Goal: Use online tool/utility: Utilize a website feature to perform a specific function

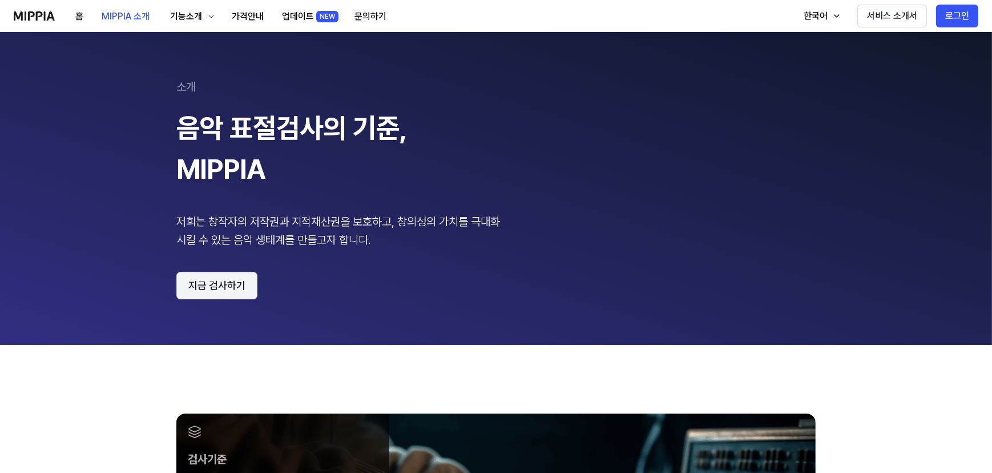
click at [197, 279] on button "지금 검사하기" at bounding box center [216, 285] width 81 height 27
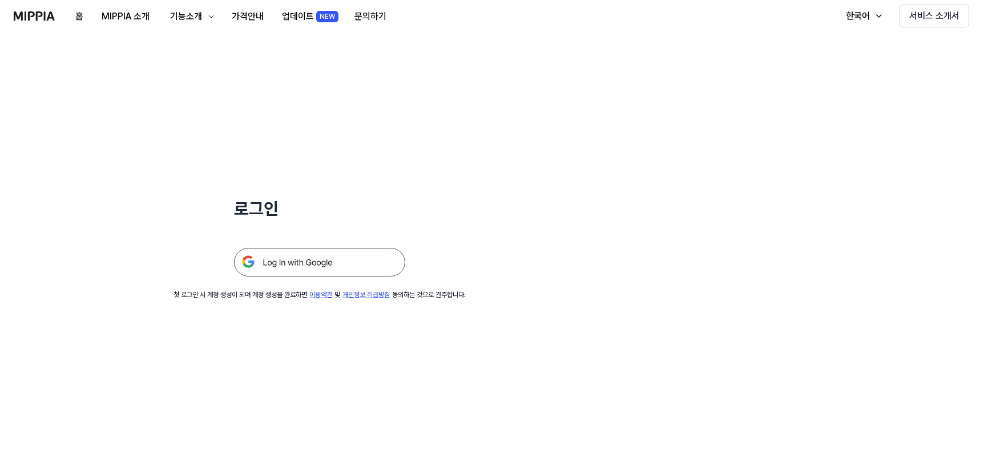
click at [288, 261] on img at bounding box center [319, 262] width 171 height 29
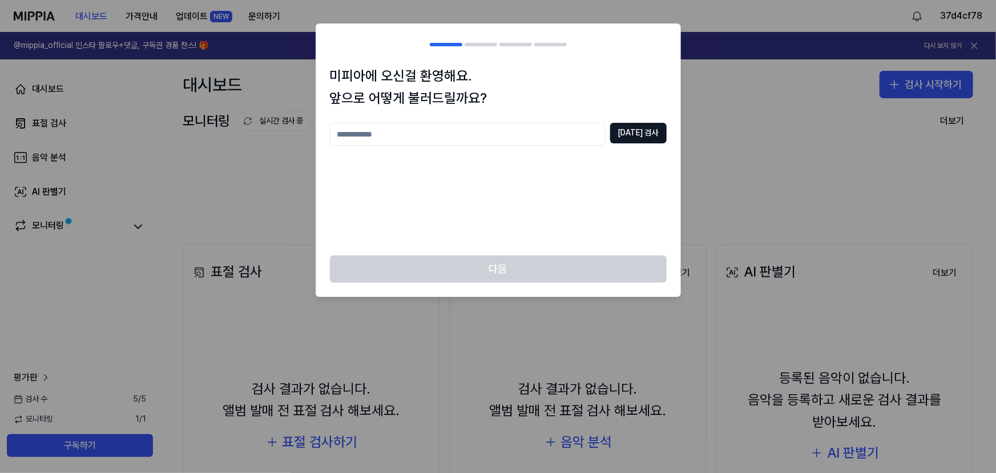
click at [401, 141] on input "text" at bounding box center [468, 134] width 276 height 23
type input "*"
type input "**"
click at [634, 127] on button "중복 검사" at bounding box center [638, 133] width 56 height 21
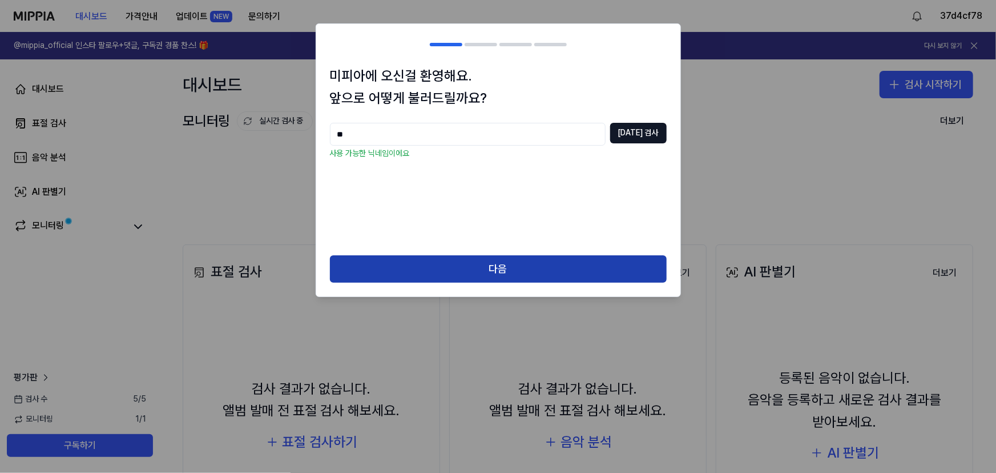
click at [453, 277] on button "다음" at bounding box center [498, 268] width 337 height 27
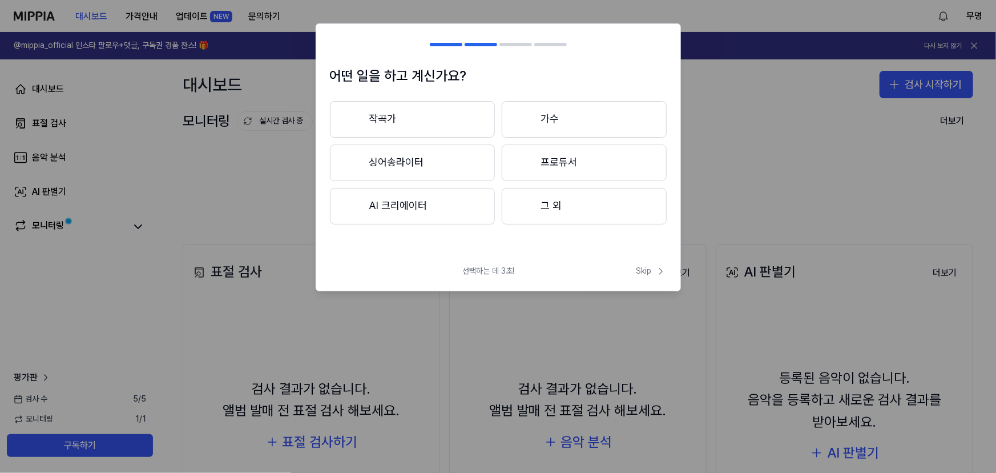
click at [560, 213] on button "그 외" at bounding box center [584, 206] width 165 height 37
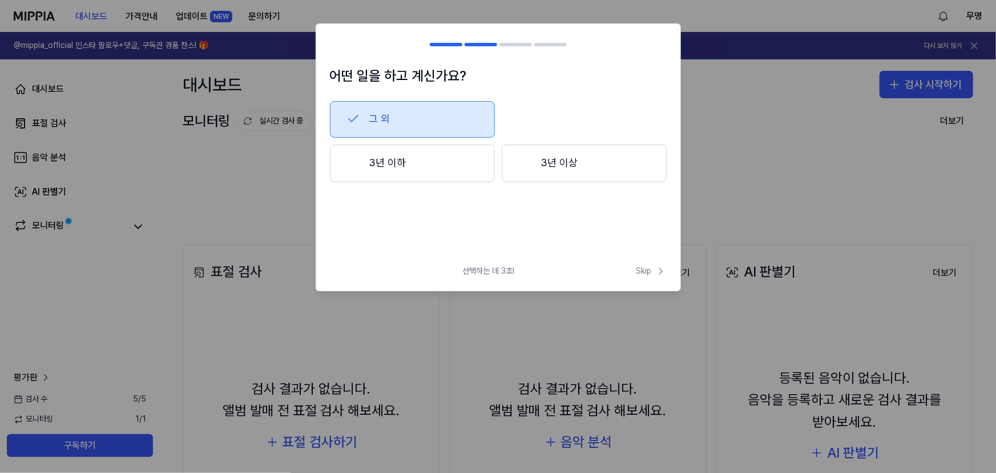
click at [409, 72] on h1 "어떤 일을 하고 계신가요?" at bounding box center [498, 76] width 337 height 22
click at [645, 274] on span "Skip" at bounding box center [651, 270] width 30 height 11
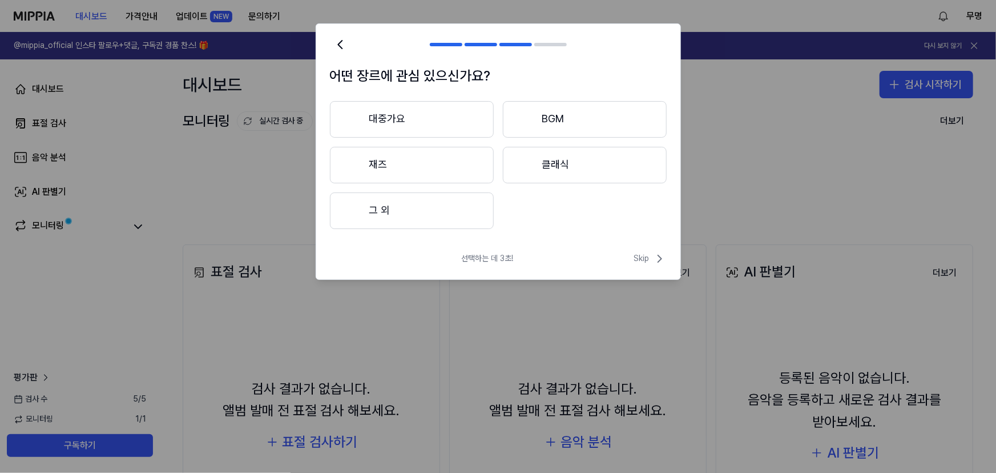
click at [474, 216] on button "그 외" at bounding box center [412, 210] width 164 height 37
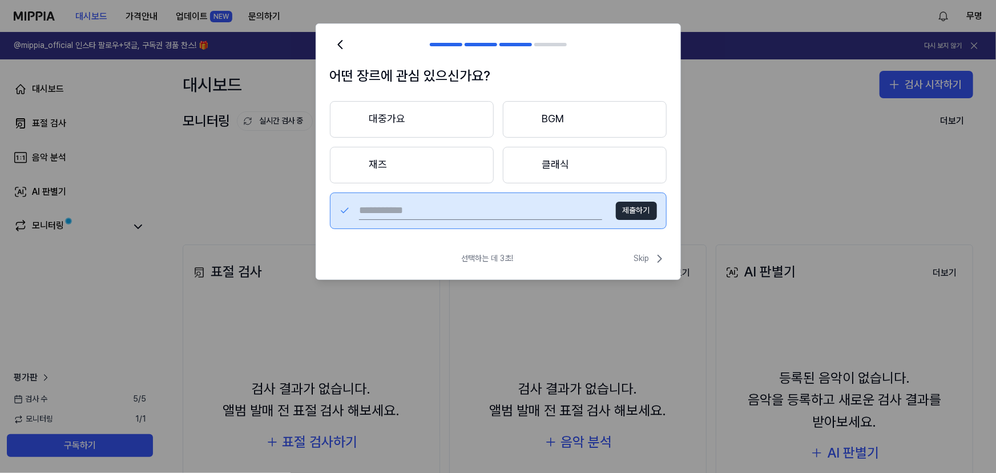
click at [388, 205] on input "text" at bounding box center [480, 210] width 243 height 18
type input "****"
click at [644, 211] on button "제출하기" at bounding box center [636, 210] width 41 height 18
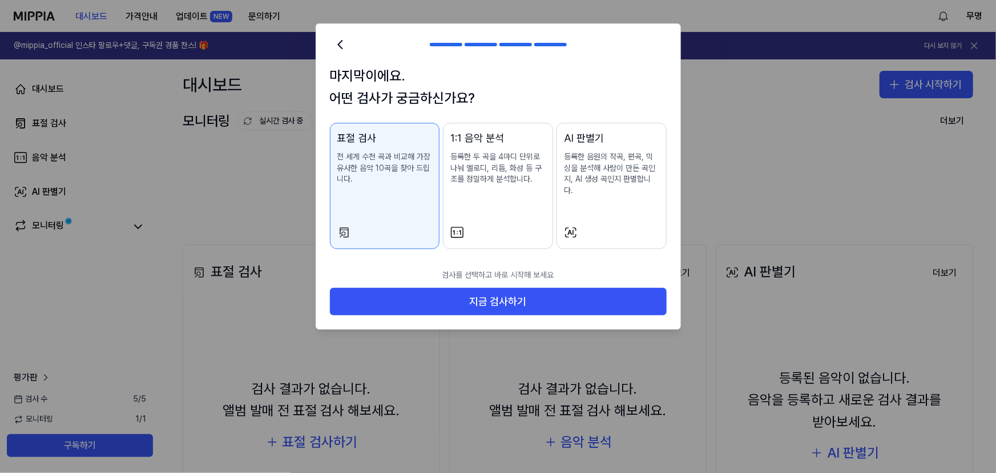
click at [376, 185] on div "표절 검사 전 세계 수천 곡과 비교해 가장 유사한 음악 10곡을 찾아 드립니다." at bounding box center [384, 169] width 95 height 78
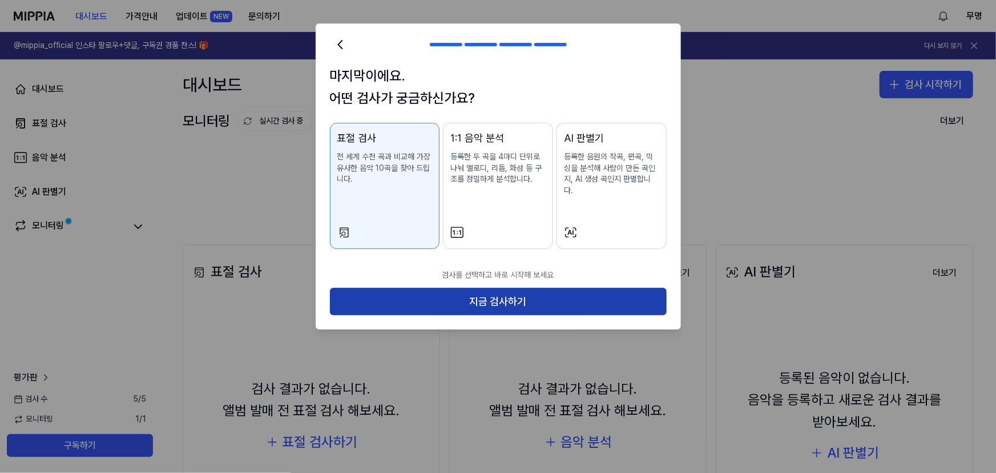
click at [456, 290] on button "지금 검사하기" at bounding box center [498, 301] width 337 height 27
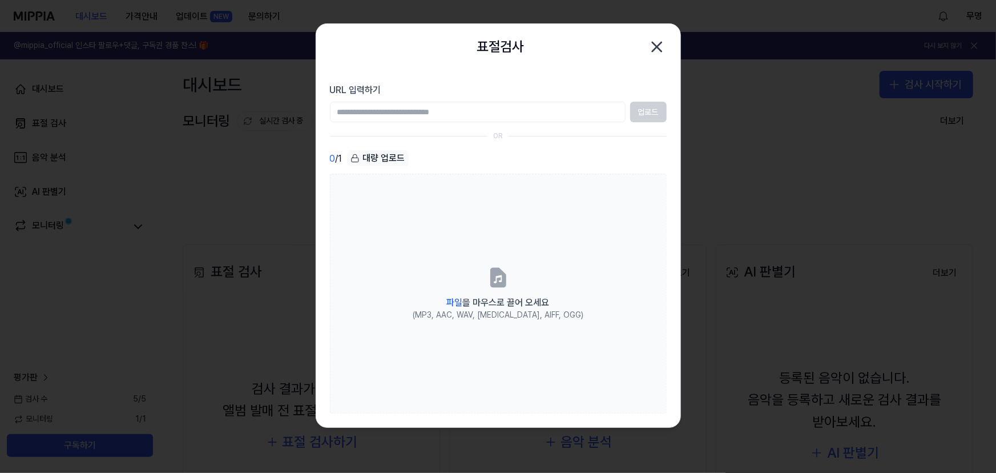
click at [425, 158] on div "0 / 1 대량 업로드" at bounding box center [498, 158] width 337 height 17
click at [657, 51] on icon "button" at bounding box center [657, 47] width 18 height 18
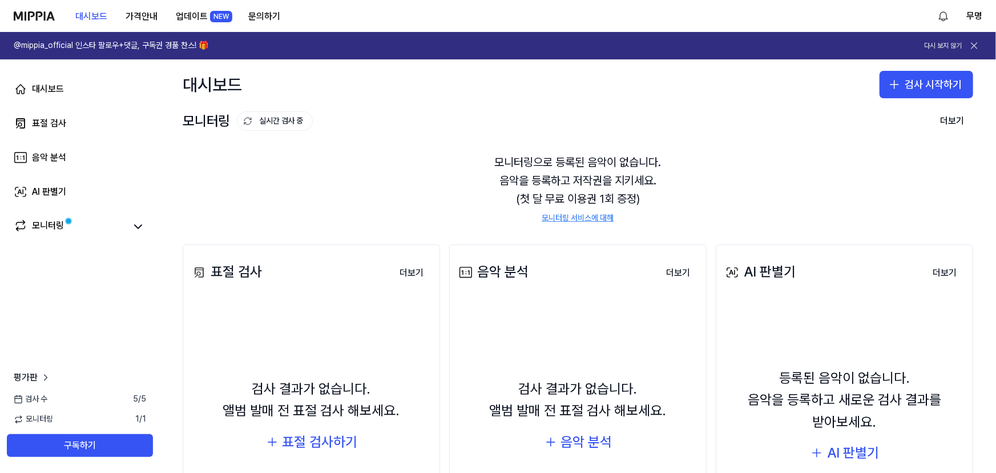
click at [360, 131] on div "모니터링 실시간 검사 중 더보기 모니터링 모니터링으로 등록된 음악이 없습니다. 음악을 등록하고 저작권을 지키세요. (첫 달 무료 이용권 1회 …" at bounding box center [578, 166] width 836 height 112
